Goal: Transaction & Acquisition: Purchase product/service

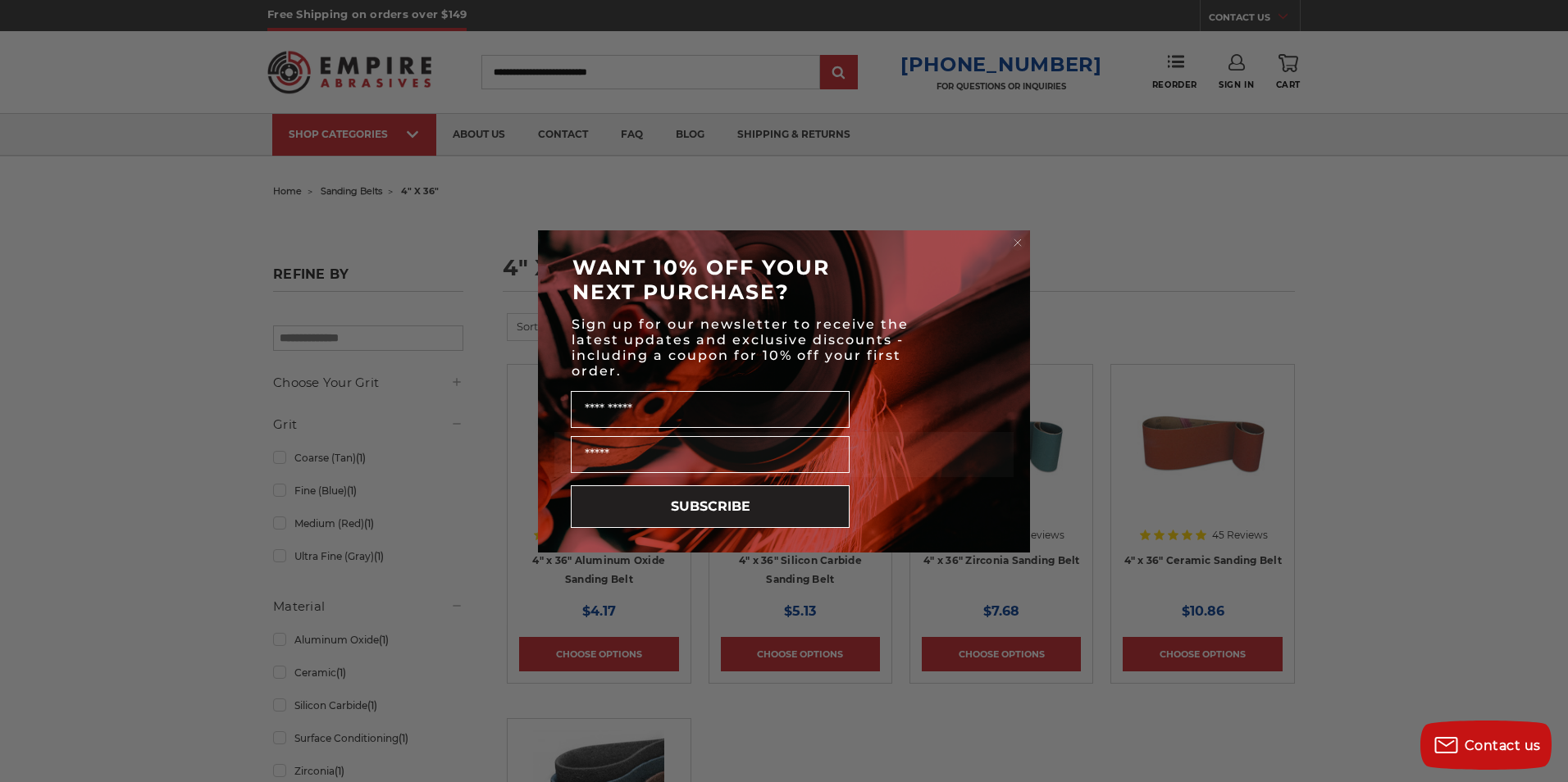
click at [1018, 240] on circle "Close dialog" at bounding box center [1018, 242] width 15 height 15
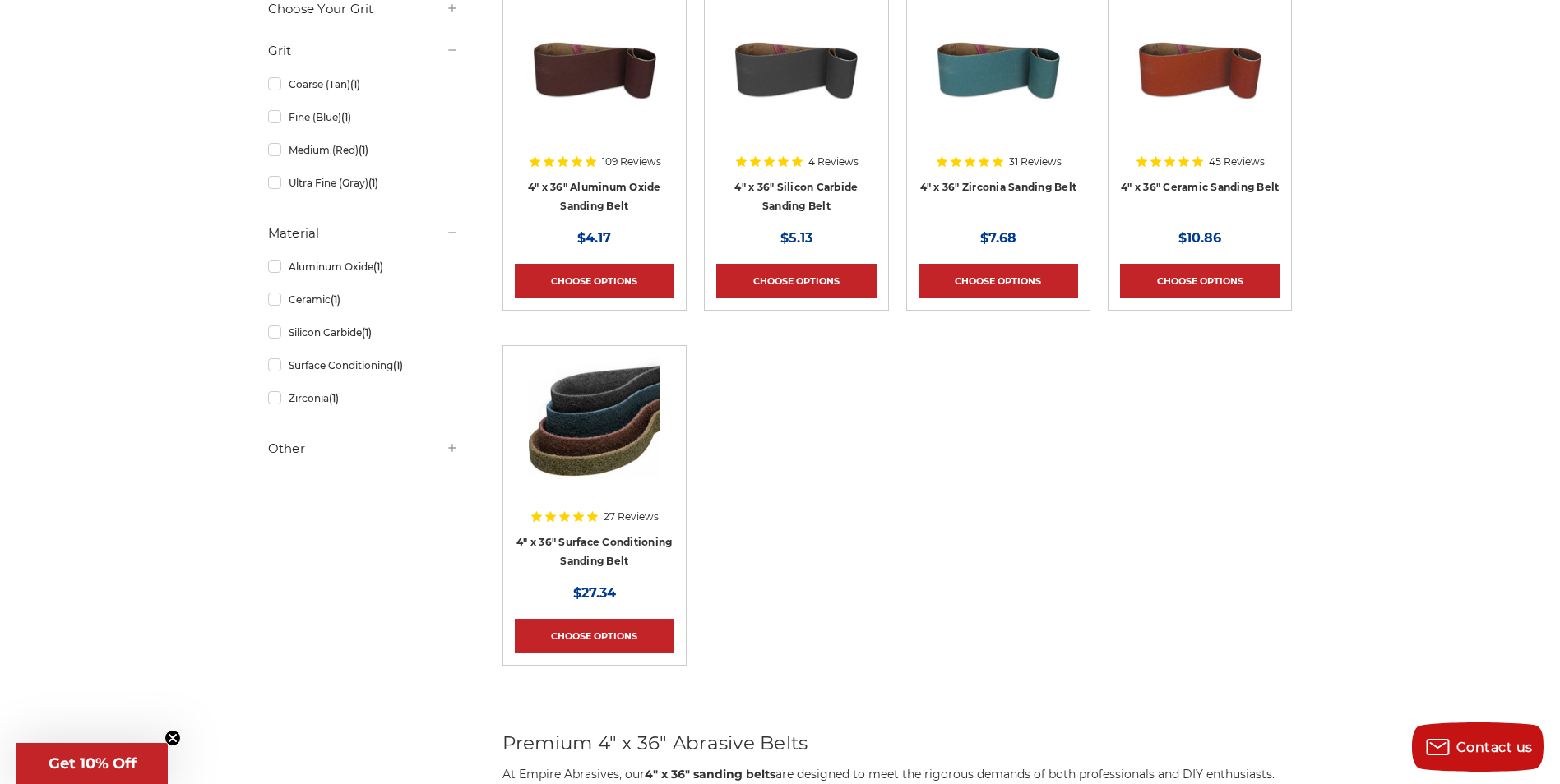
scroll to position [329, 0]
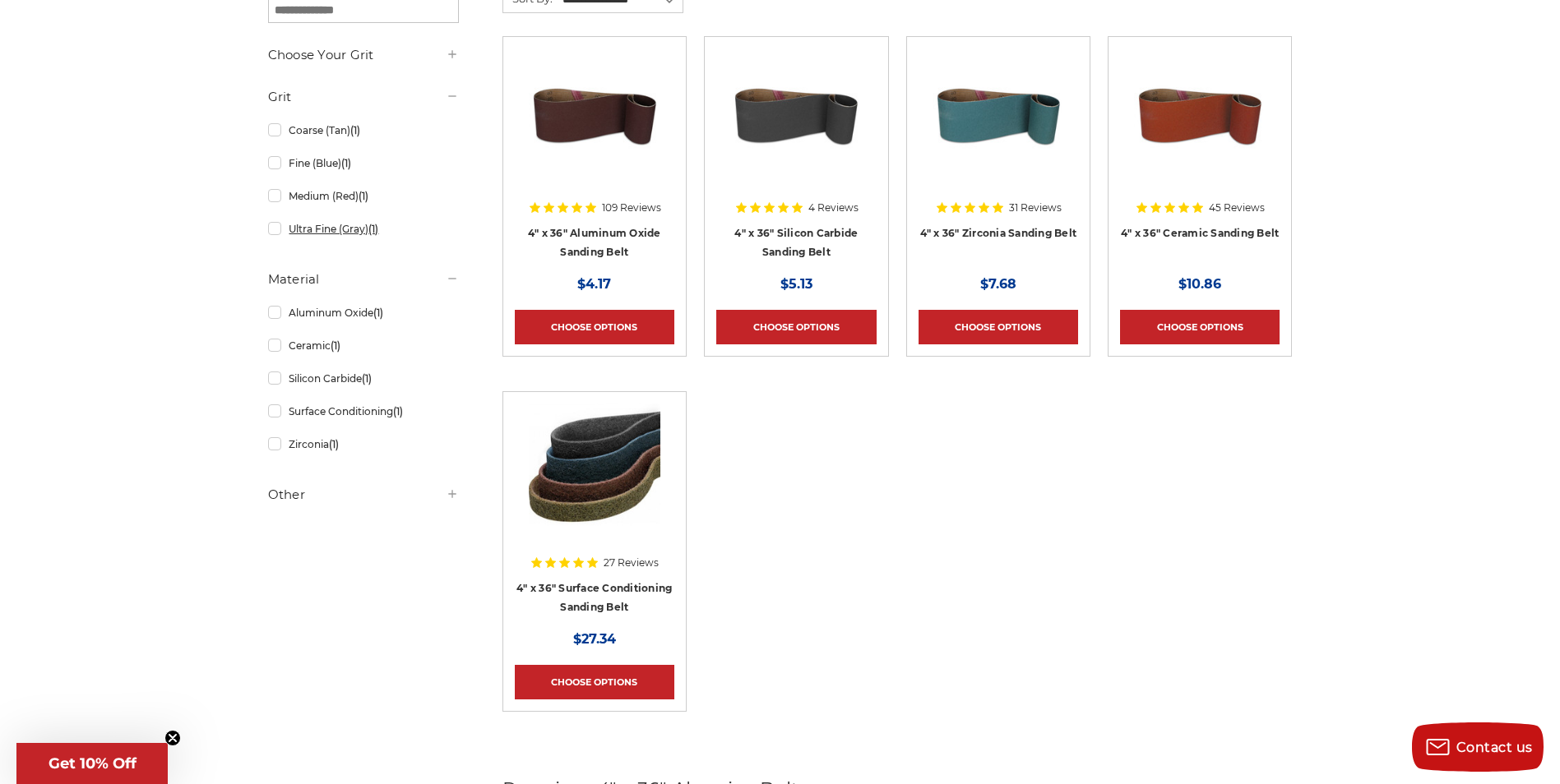
click at [303, 234] on link "Ultra Fine (Gray) (1)" at bounding box center [363, 229] width 190 height 28
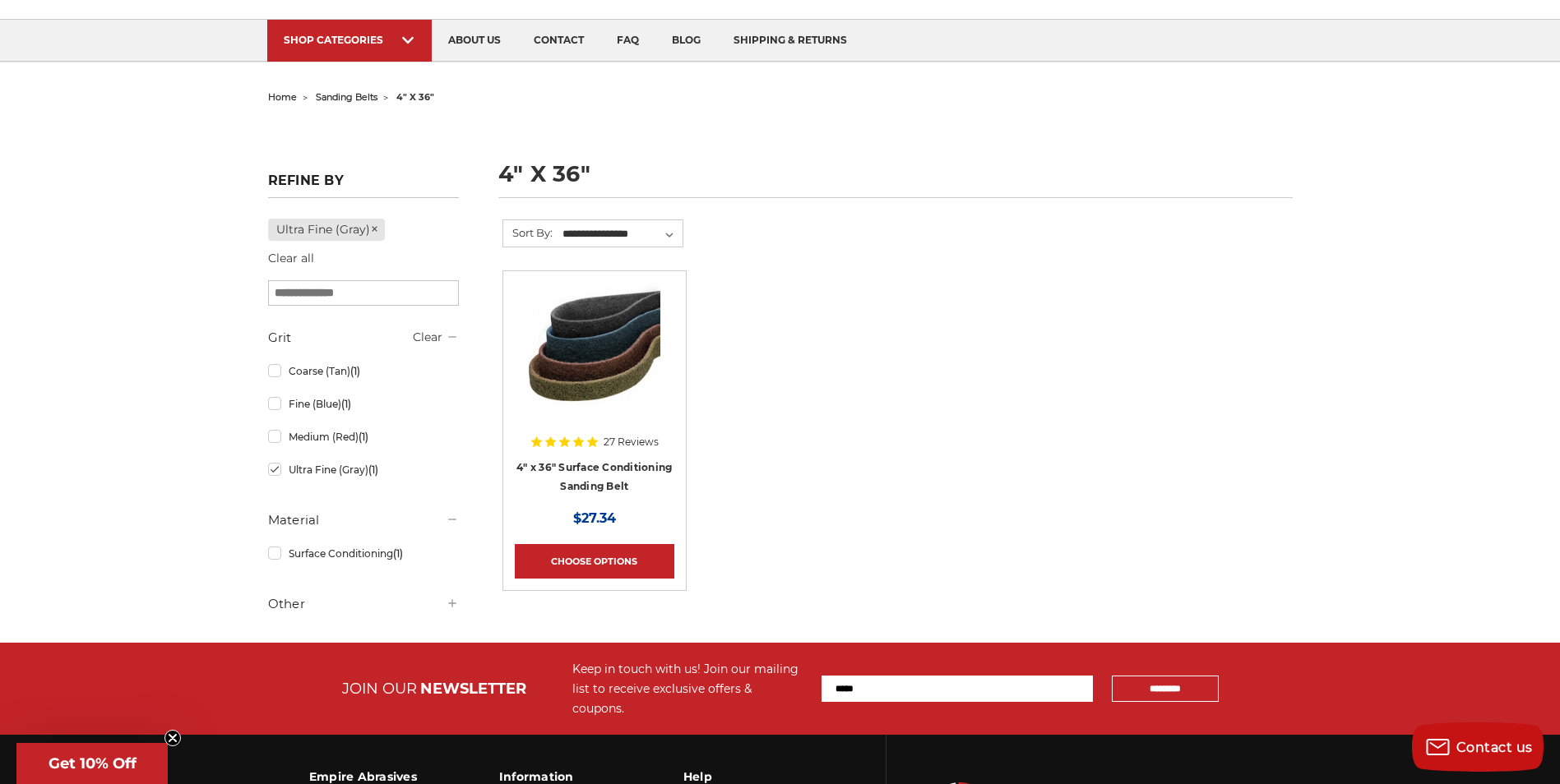
scroll to position [82, 0]
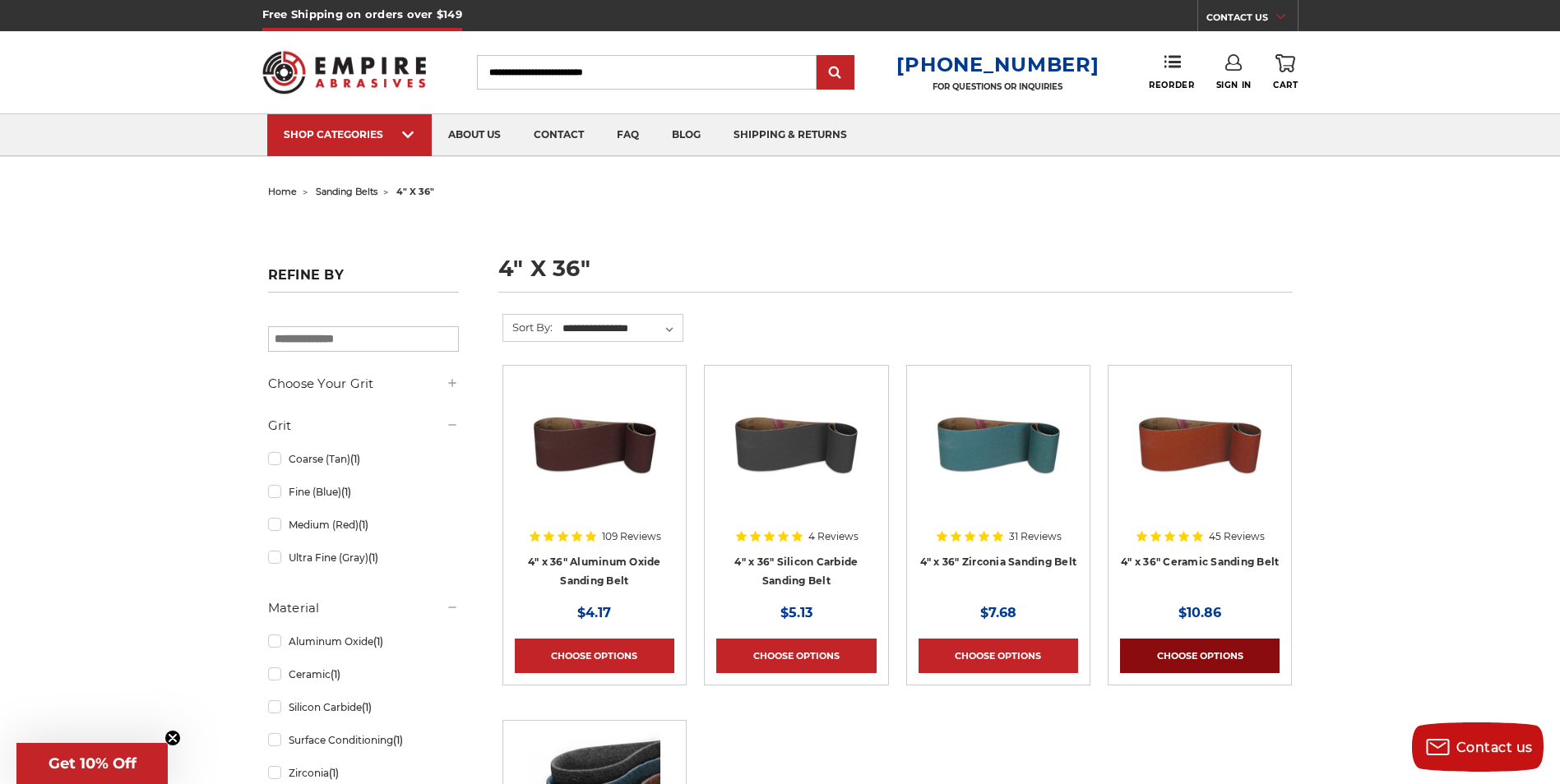
click at [1195, 658] on link "Choose Options" at bounding box center [1200, 656] width 159 height 34
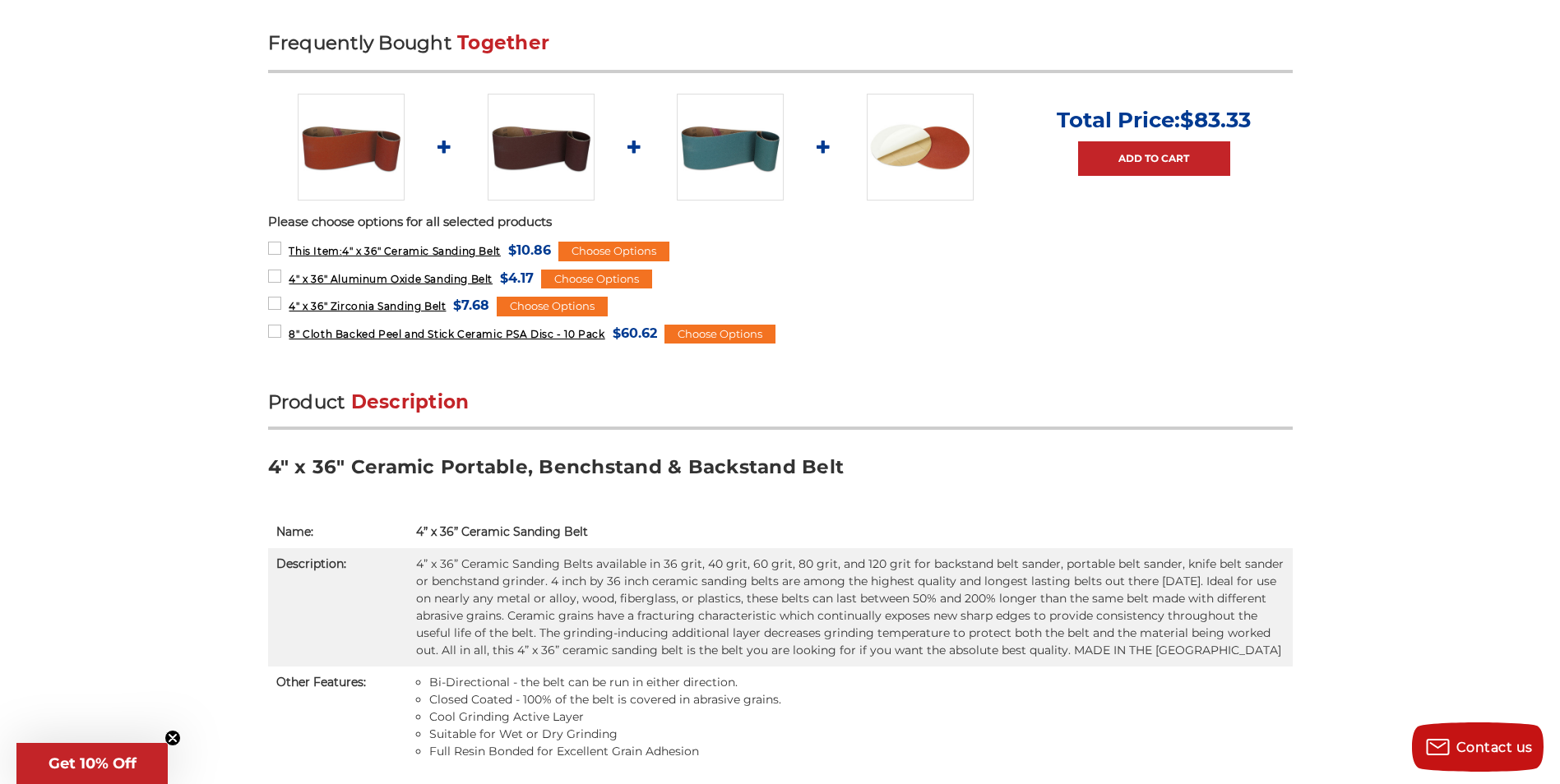
scroll to position [822, 0]
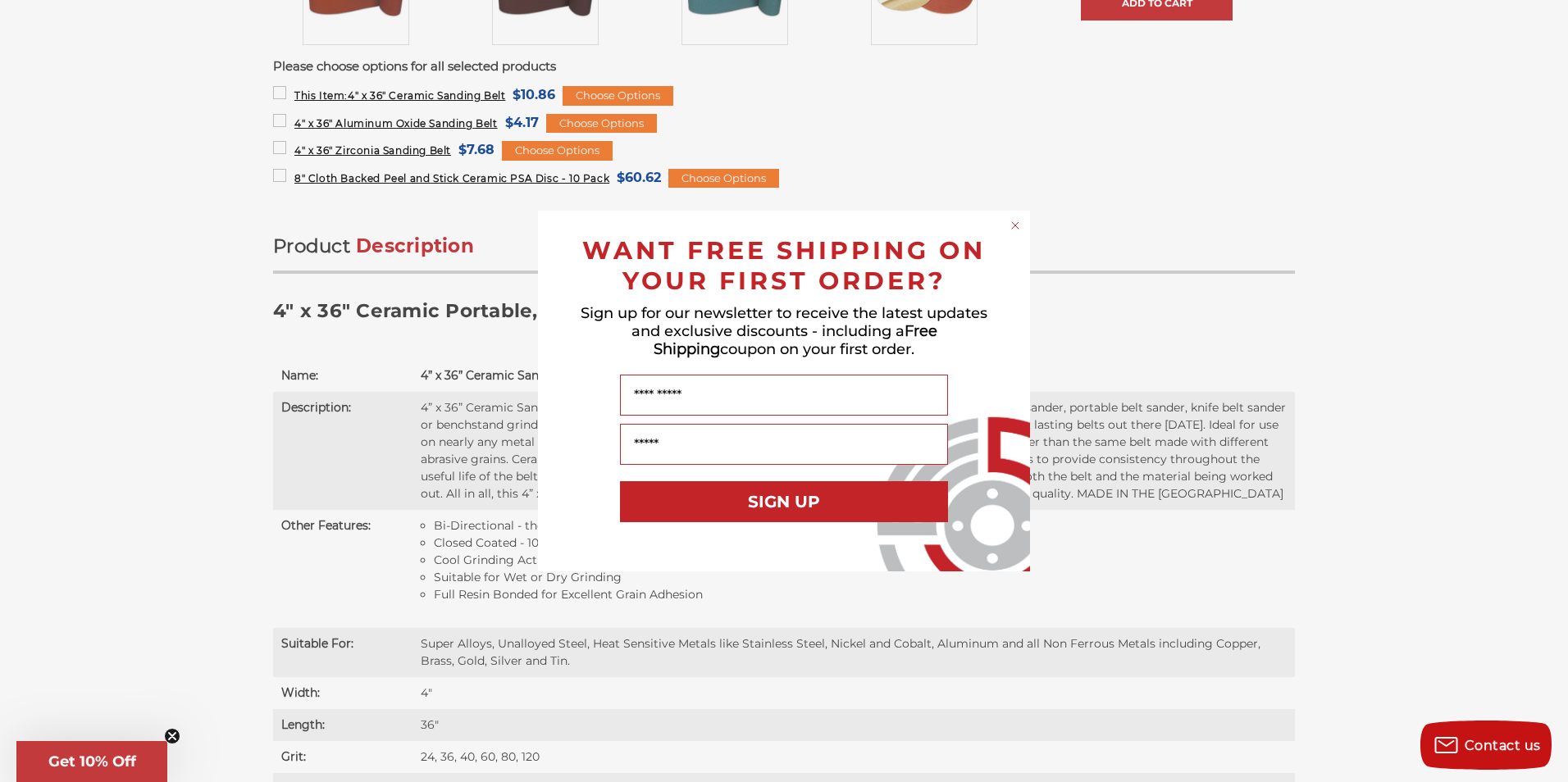
click at [1021, 232] on icon "Close dialog" at bounding box center [1014, 225] width 16 height 16
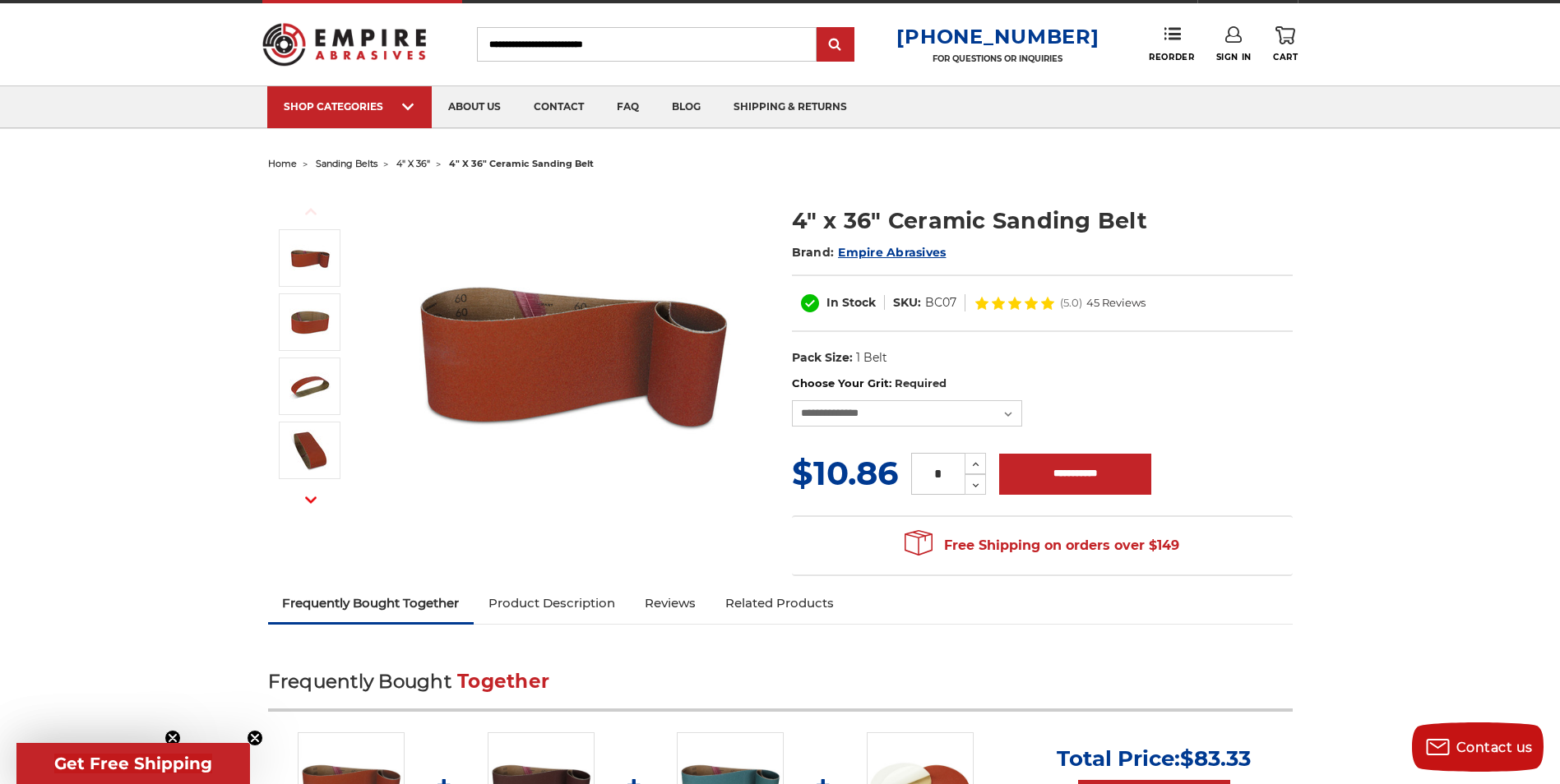
scroll to position [0, 0]
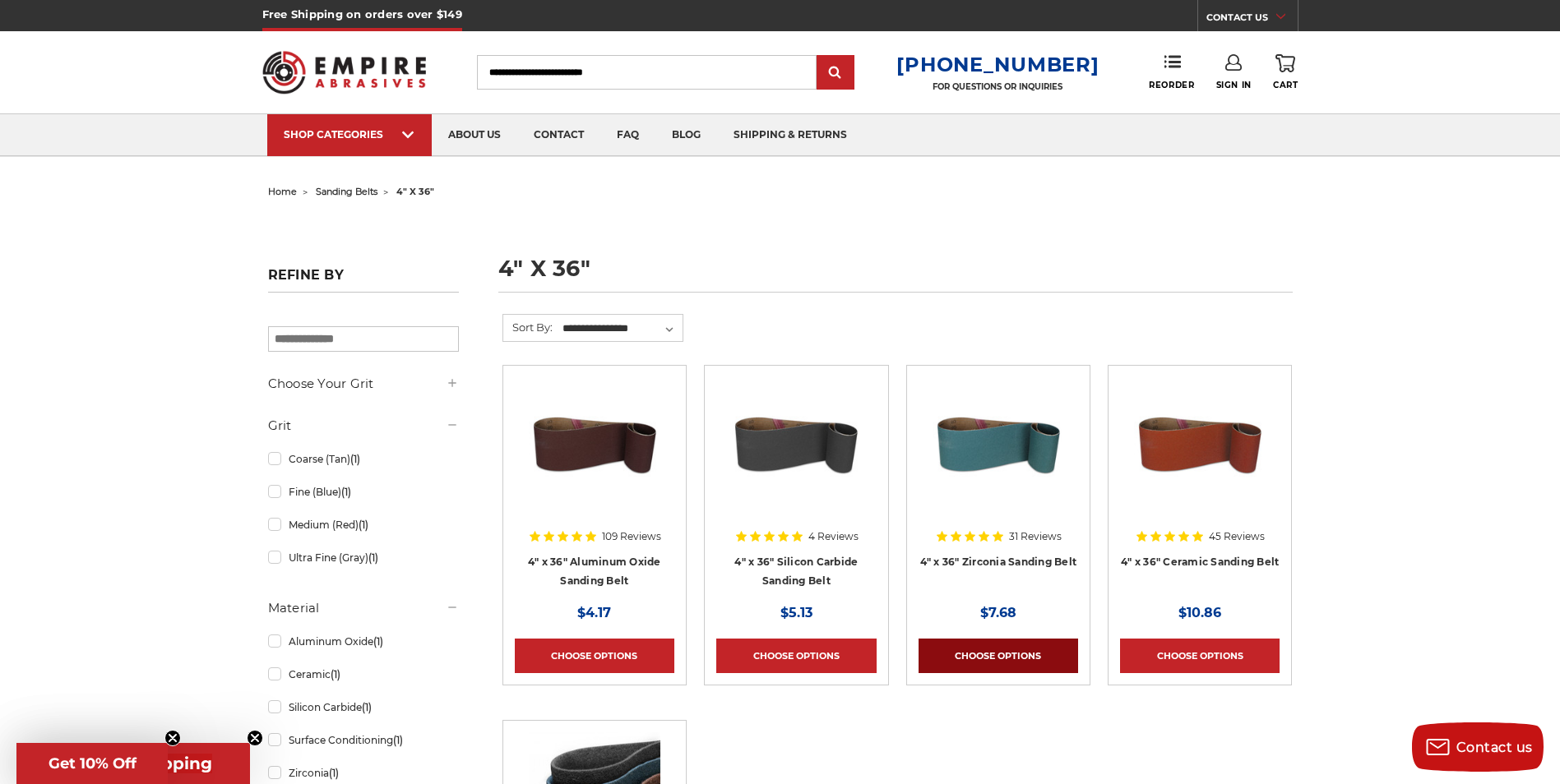
click at [971, 651] on link "Choose Options" at bounding box center [998, 656] width 159 height 34
click at [761, 654] on link "Choose Options" at bounding box center [796, 656] width 159 height 34
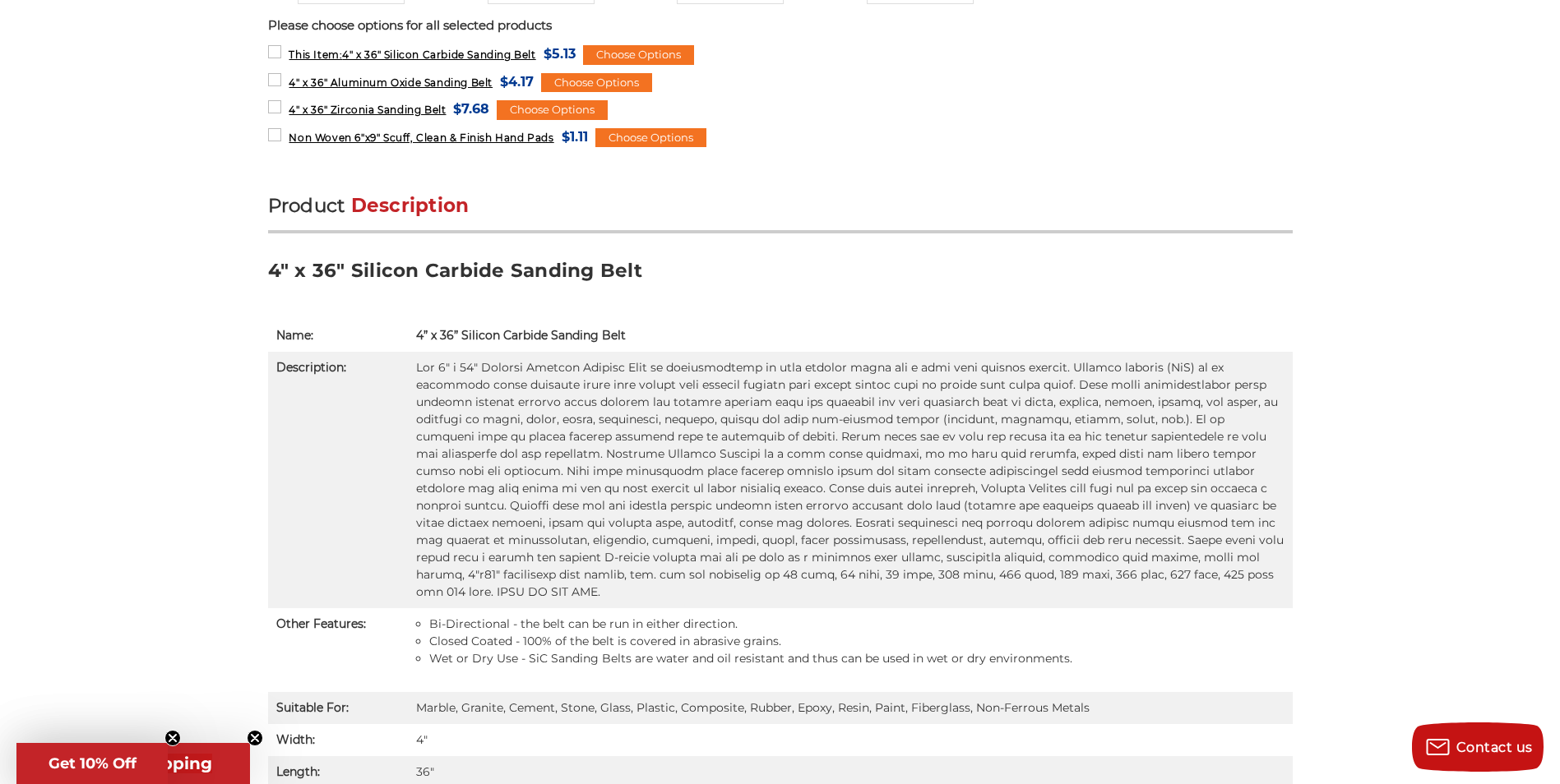
scroll to position [904, 0]
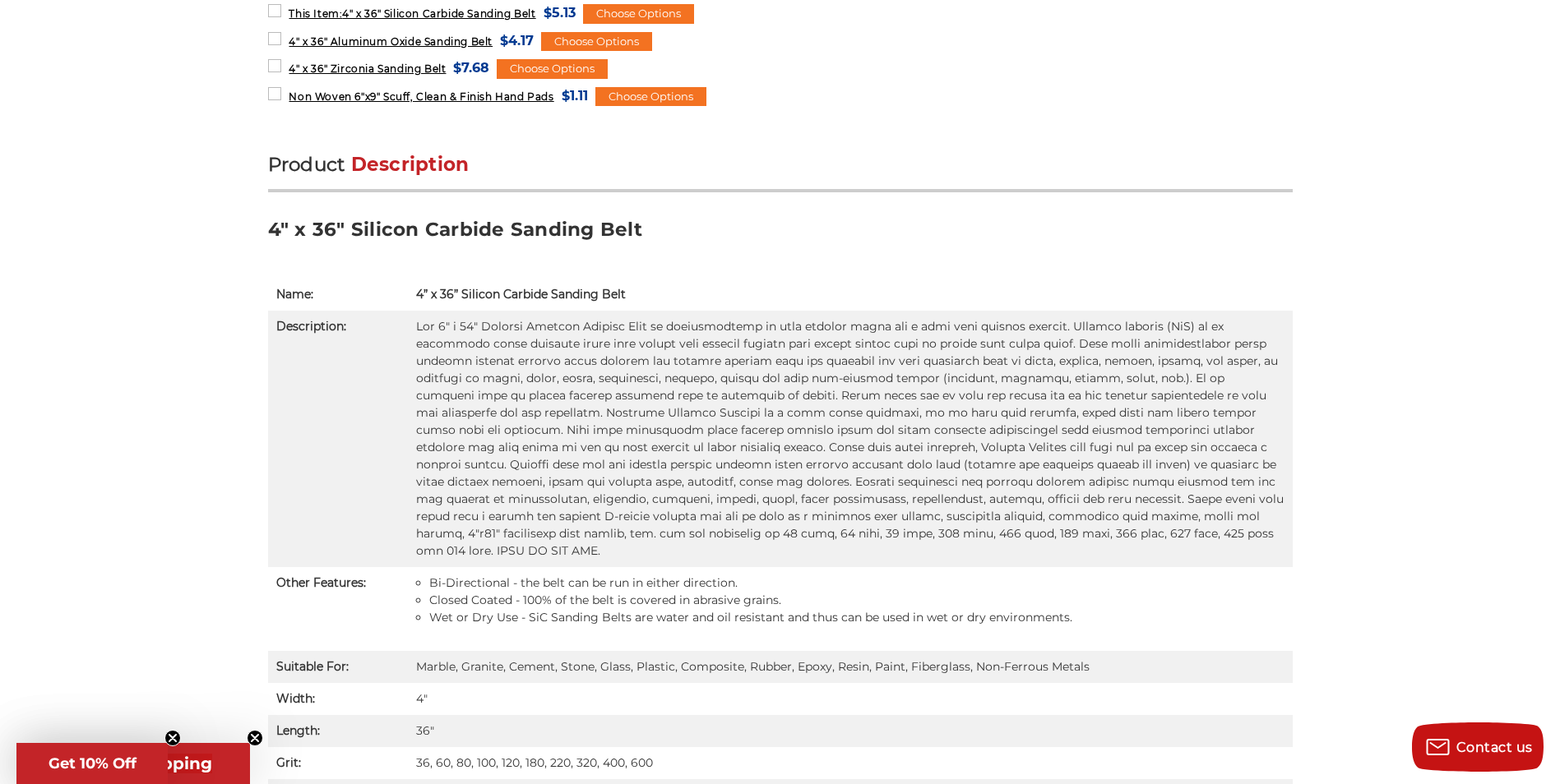
drag, startPoint x: 740, startPoint y: 354, endPoint x: 1358, endPoint y: 271, distance: 623.5
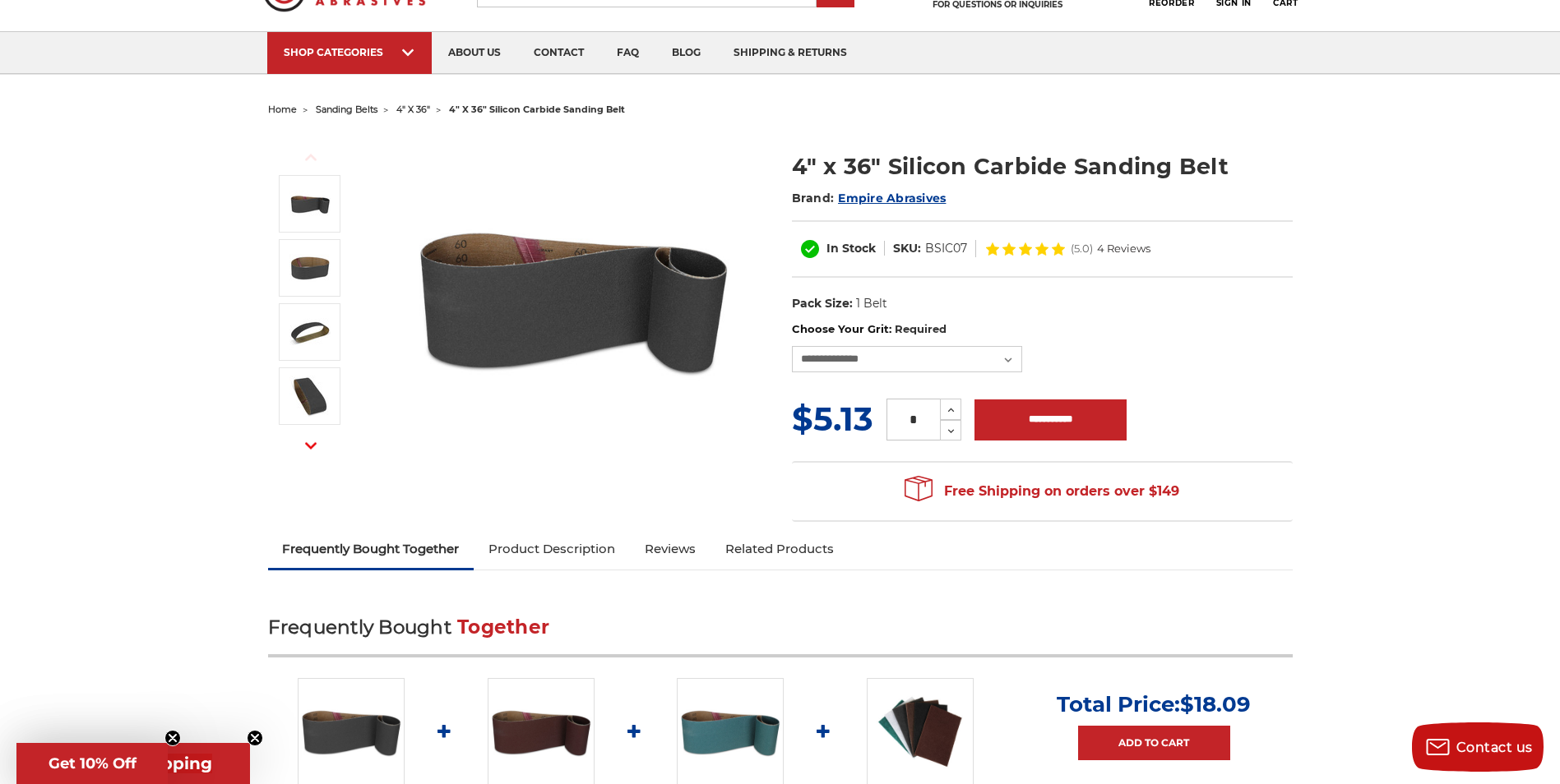
scroll to position [0, 0]
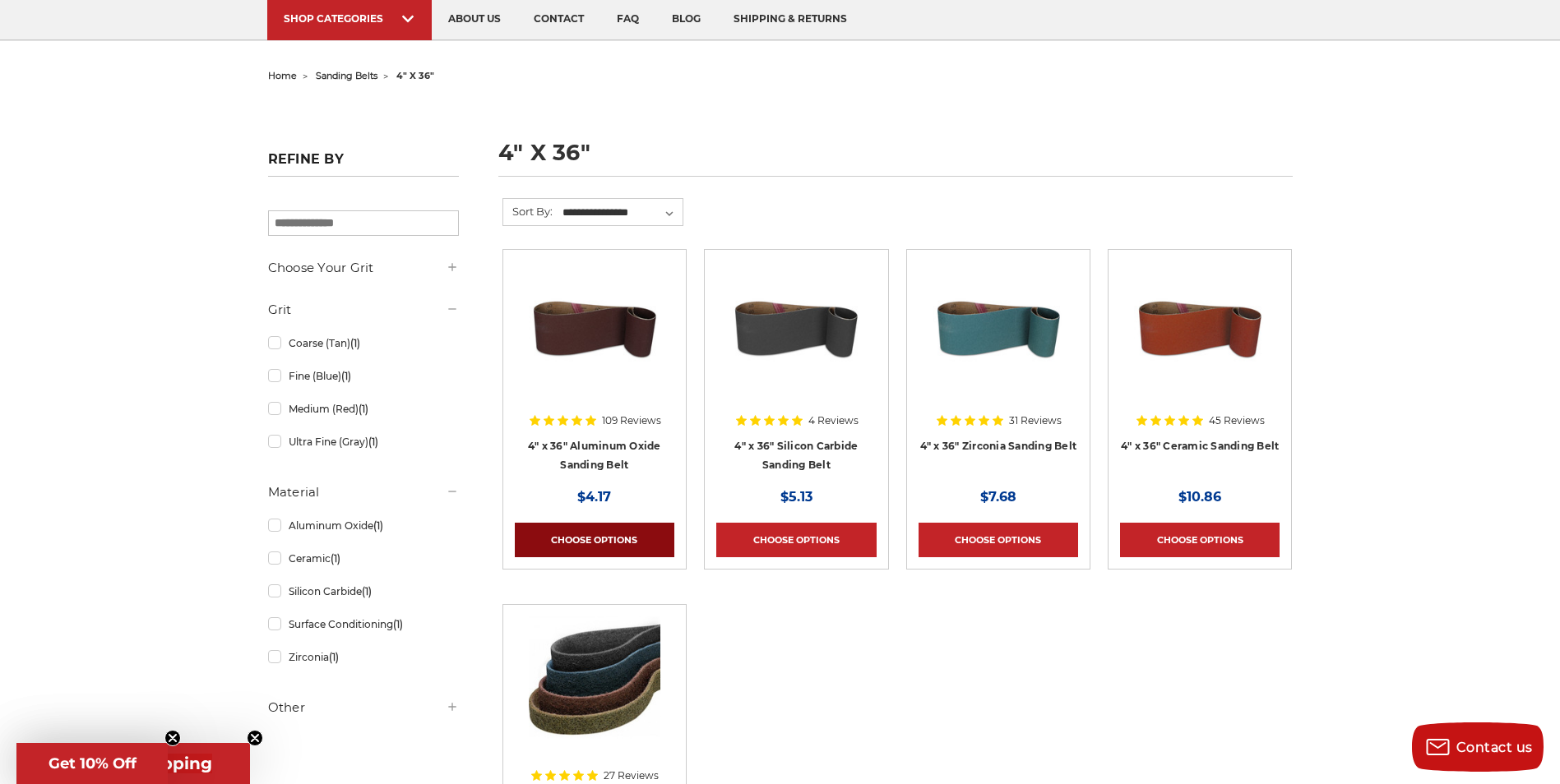
scroll to position [329, 0]
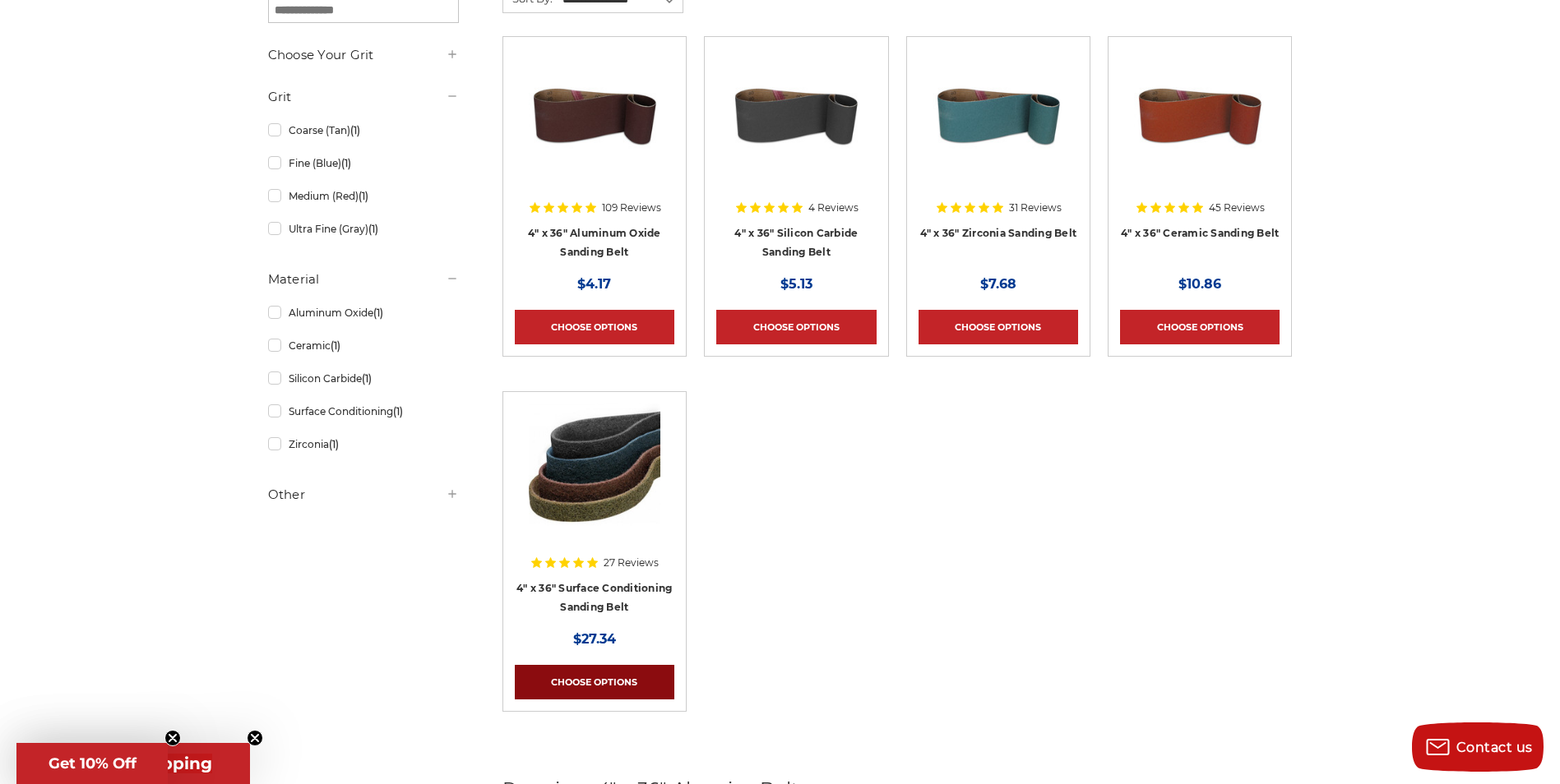
click at [589, 681] on link "Choose Options" at bounding box center [595, 682] width 159 height 34
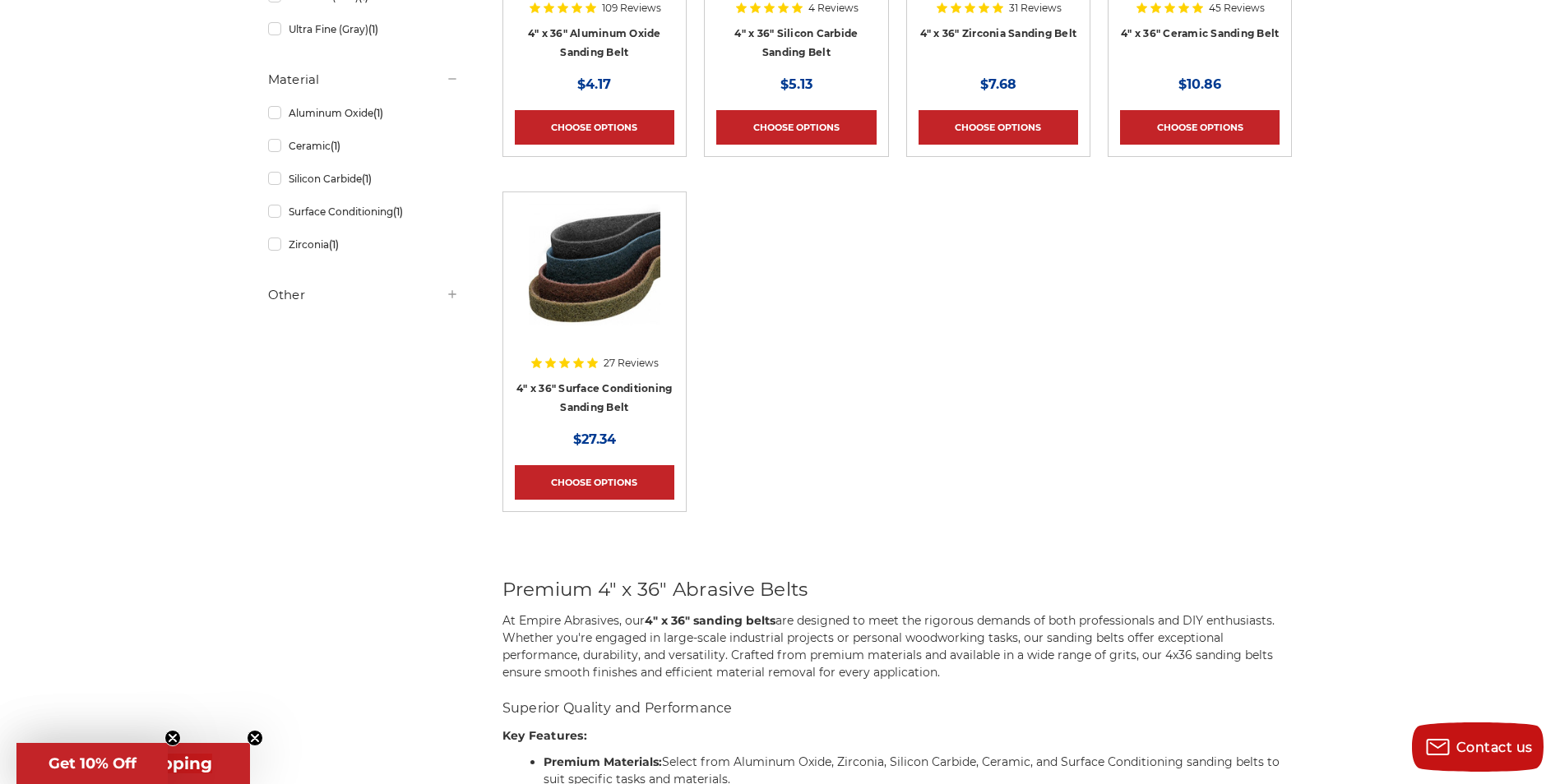
scroll to position [576, 0]
